Goal: Go to known website

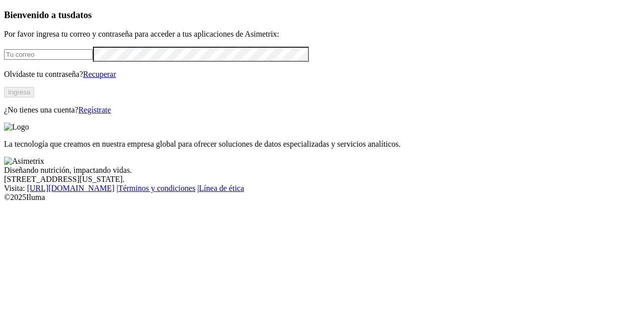
type input "[PERSON_NAME][EMAIL_ADDRESS][PERSON_NAME][DOMAIN_NAME]"
click at [34, 98] on button "Ingresa" at bounding box center [19, 92] width 30 height 11
